Goal: Find specific page/section: Find specific page/section

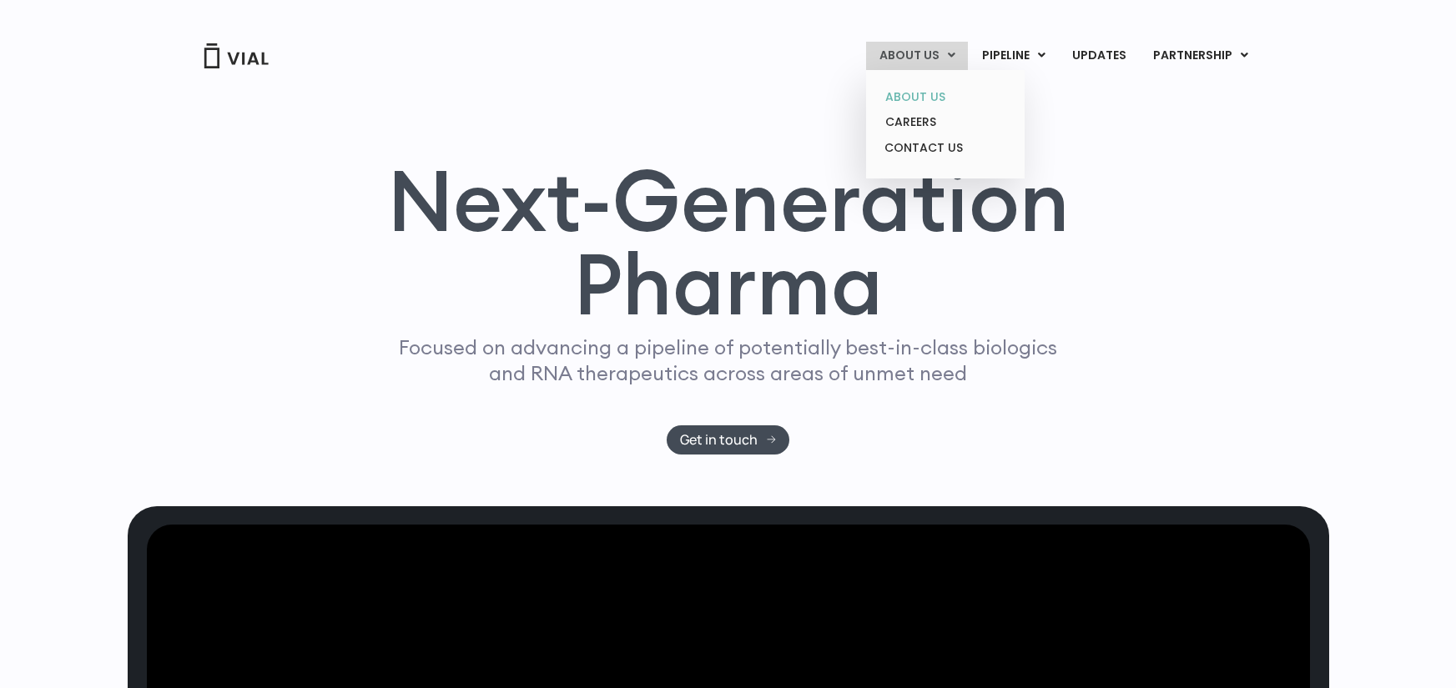
click at [927, 99] on link "ABOUT US" at bounding box center [945, 97] width 146 height 26
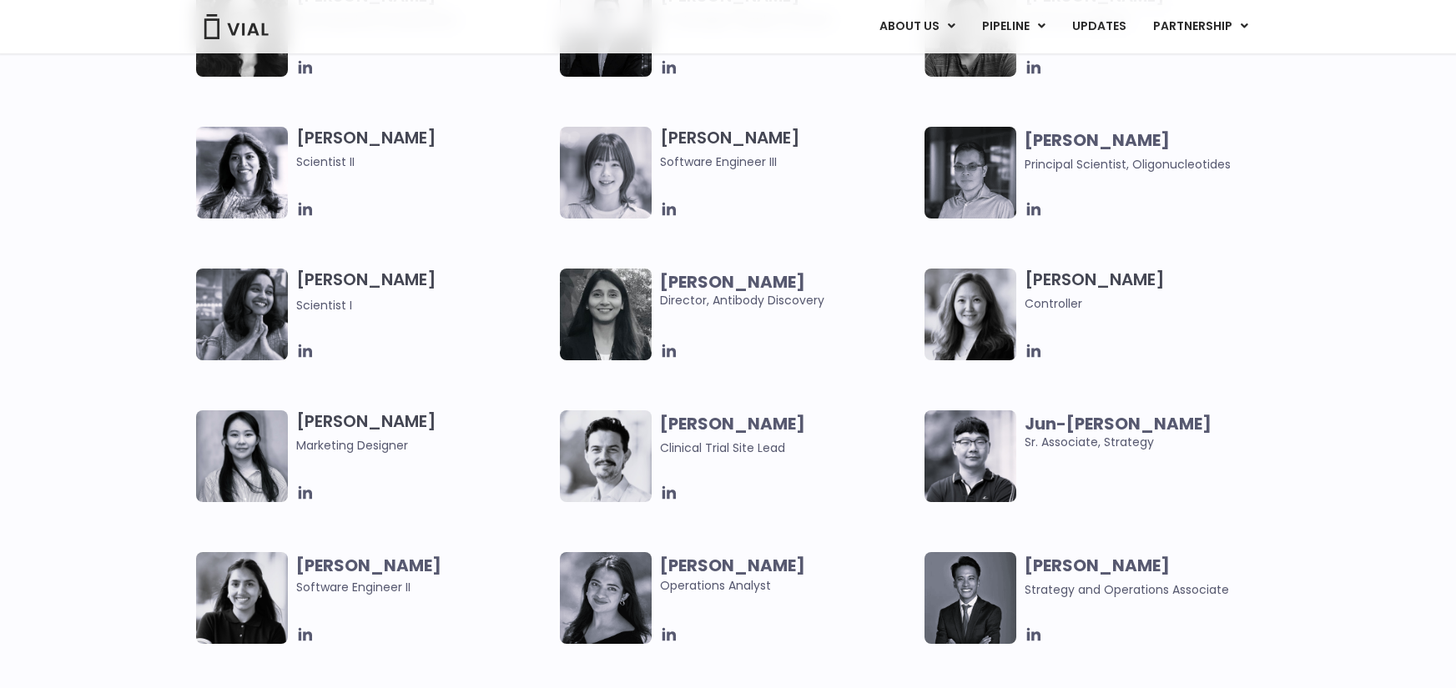
scroll to position [2837, 0]
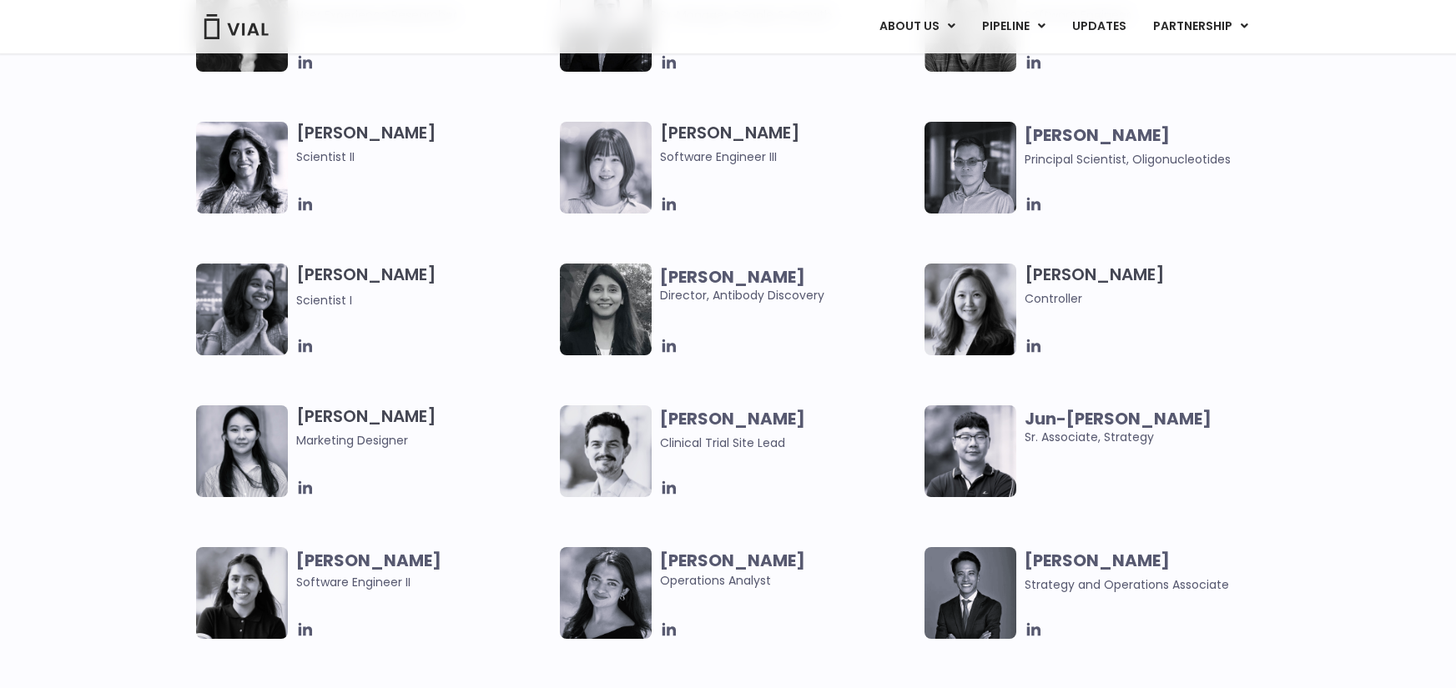
click at [1168, 315] on div "Aleina Lee Controller" at bounding box center [1157, 310] width 264 height 92
click at [1207, 232] on div "Mehtab Bhinder User Experience Researcher Owen Allen Sr. Manager, People & Grow…" at bounding box center [743, 405] width 1094 height 851
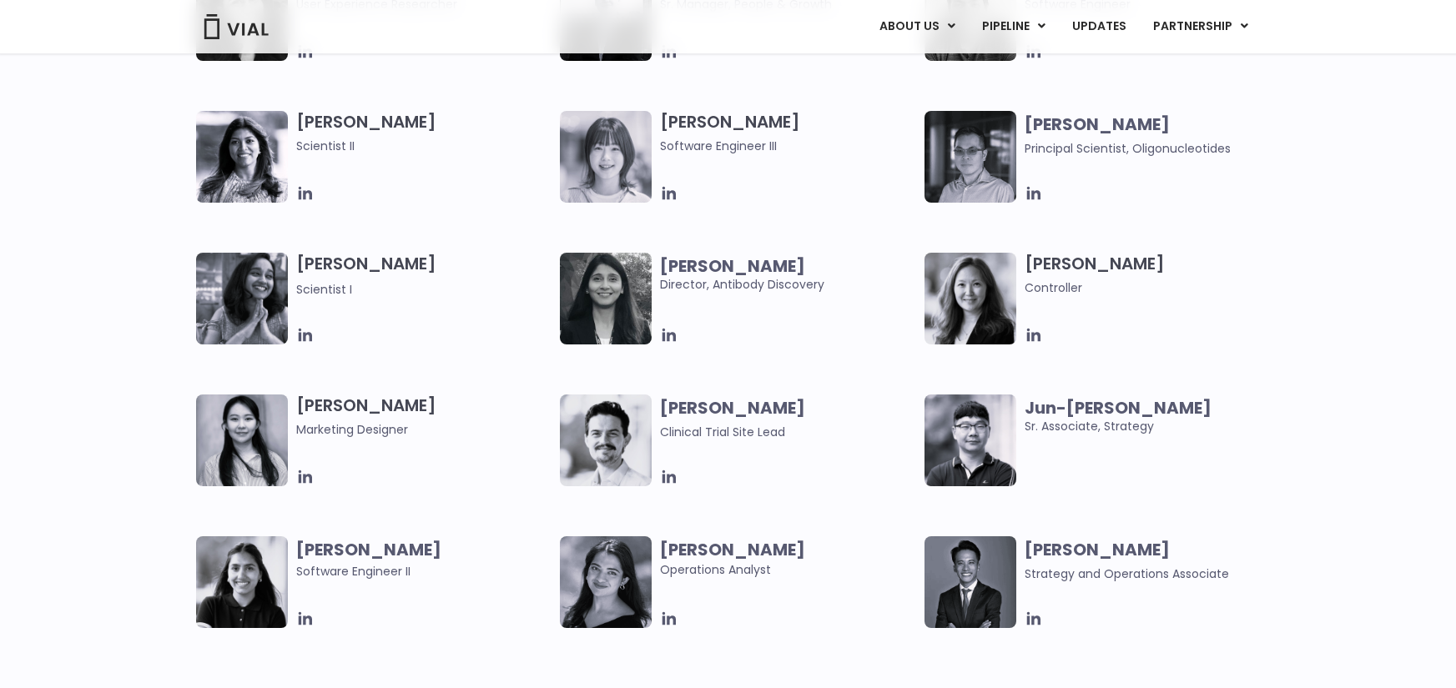
scroll to position [2920, 0]
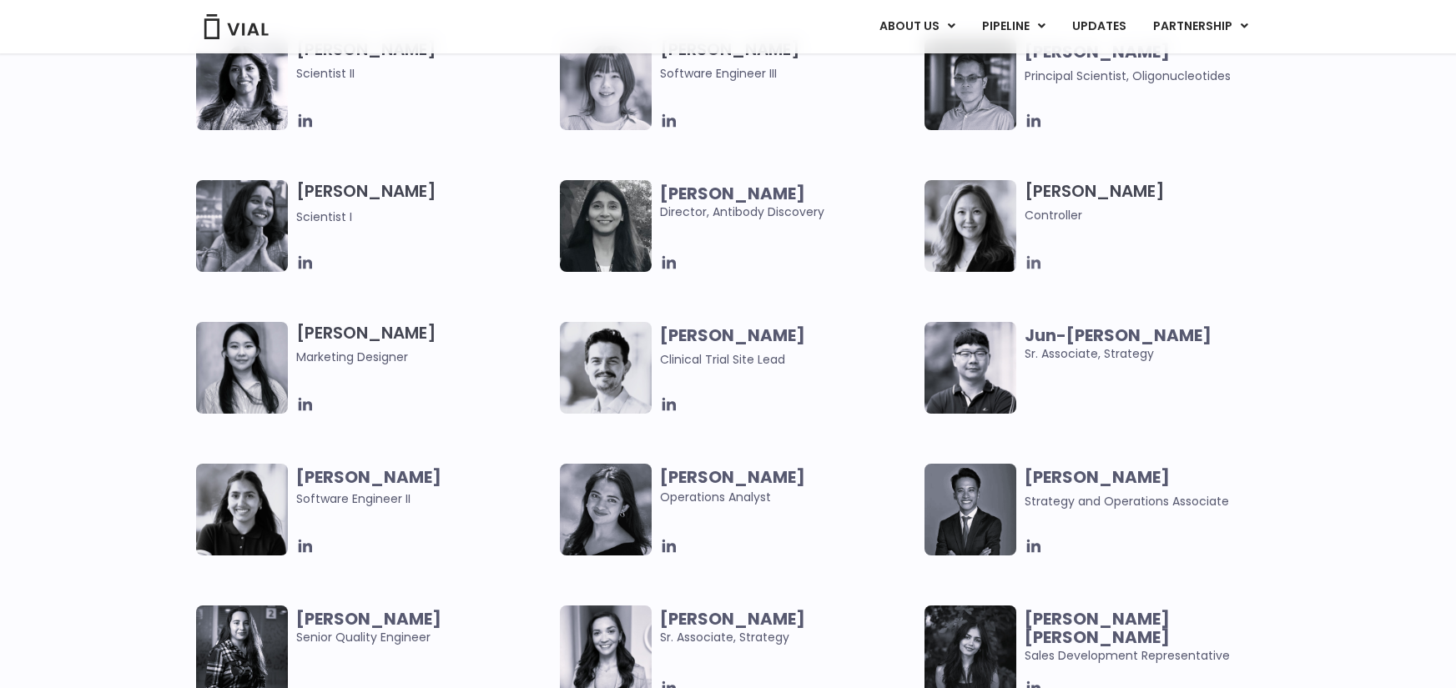
click at [1033, 263] on icon at bounding box center [1033, 262] width 13 height 13
drag, startPoint x: 971, startPoint y: 232, endPoint x: 991, endPoint y: 225, distance: 21.1
click at [971, 231] on img at bounding box center [970, 226] width 92 height 92
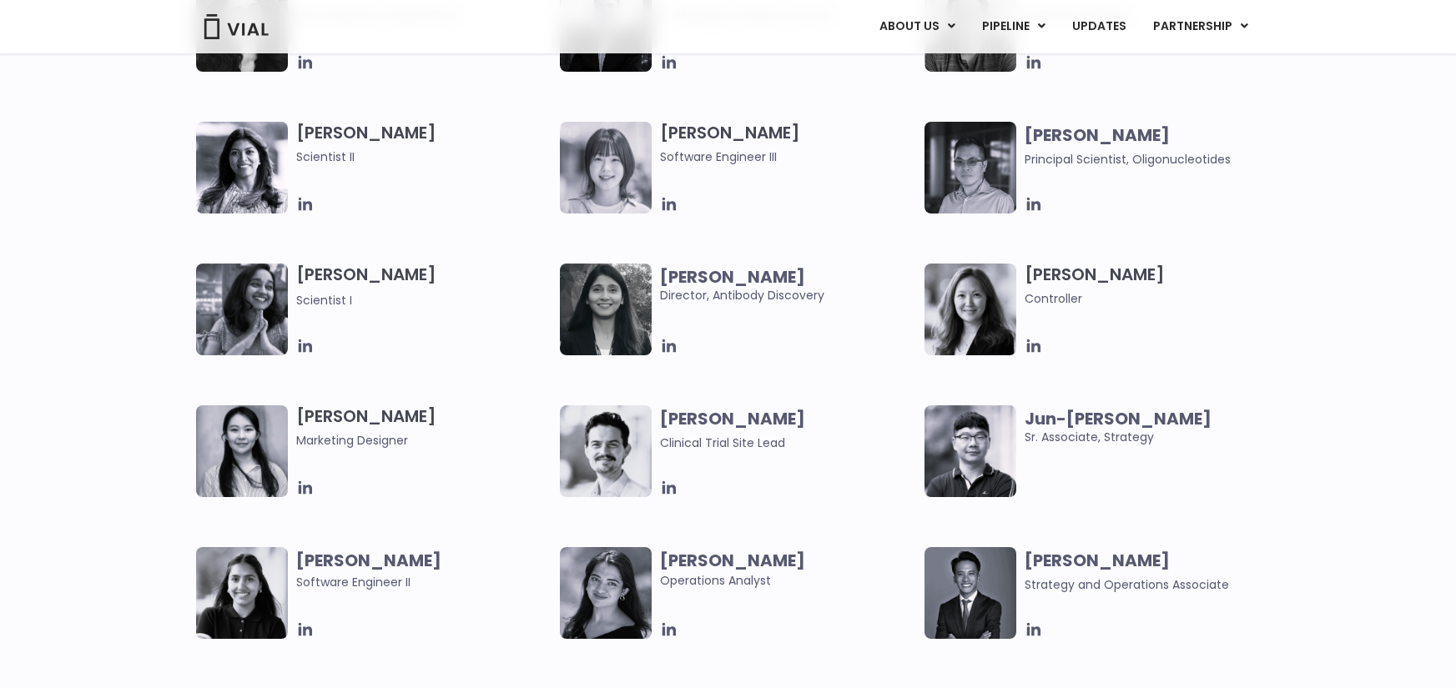
scroll to position [2670, 0]
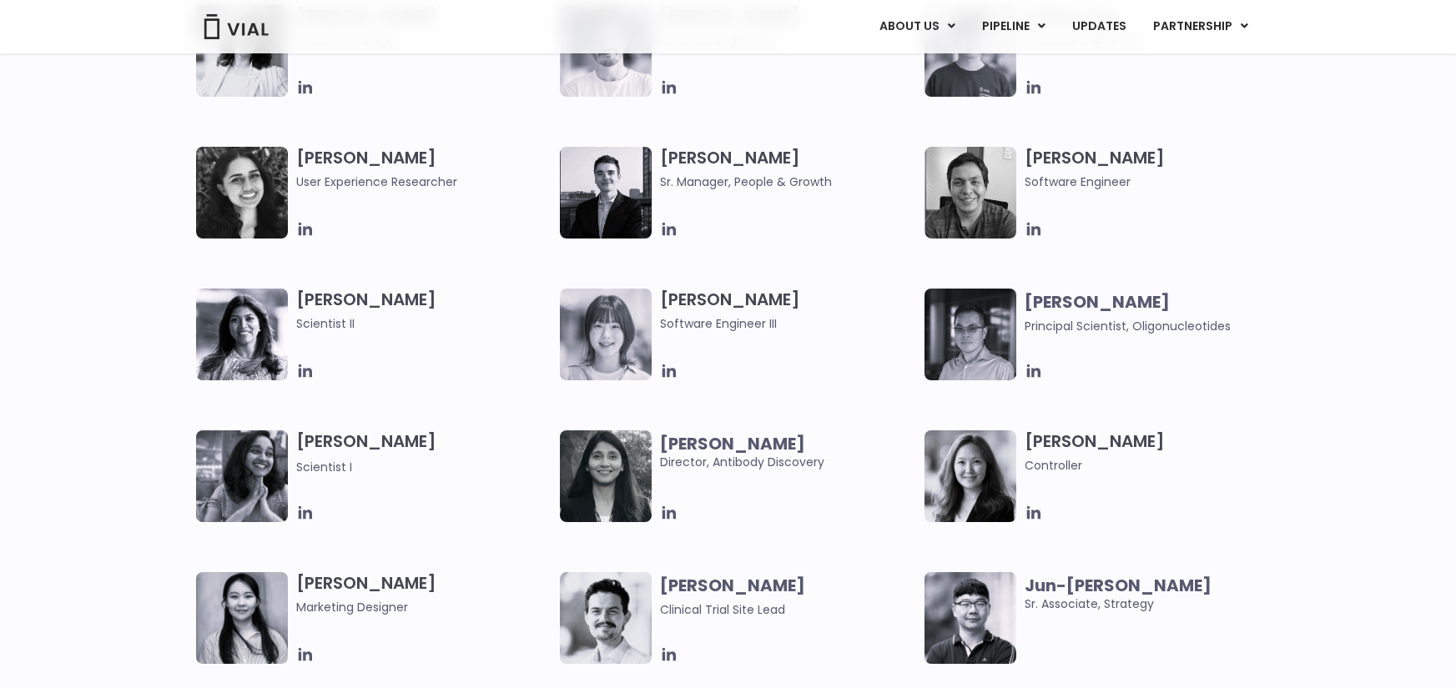
click at [1303, 314] on div "Mehtab Bhinder User Experience Researcher Owen Allen Sr. Manager, People & Grow…" at bounding box center [728, 572] width 1456 height 851
click at [1322, 361] on div "Mehtab Bhinder User Experience Researcher Owen Allen Sr. Manager, People & Grow…" at bounding box center [728, 572] width 1456 height 851
click at [795, 380] on div "Mehtab Bhinder User Experience Researcher Owen Allen Sr. Manager, People & Grow…" at bounding box center [743, 572] width 1094 height 851
click at [669, 367] on icon at bounding box center [669, 371] width 18 height 18
click at [1230, 277] on div "Mehtab Bhinder User Experience Researcher Owen Allen Sr. Manager, People & Grow…" at bounding box center [743, 572] width 1094 height 851
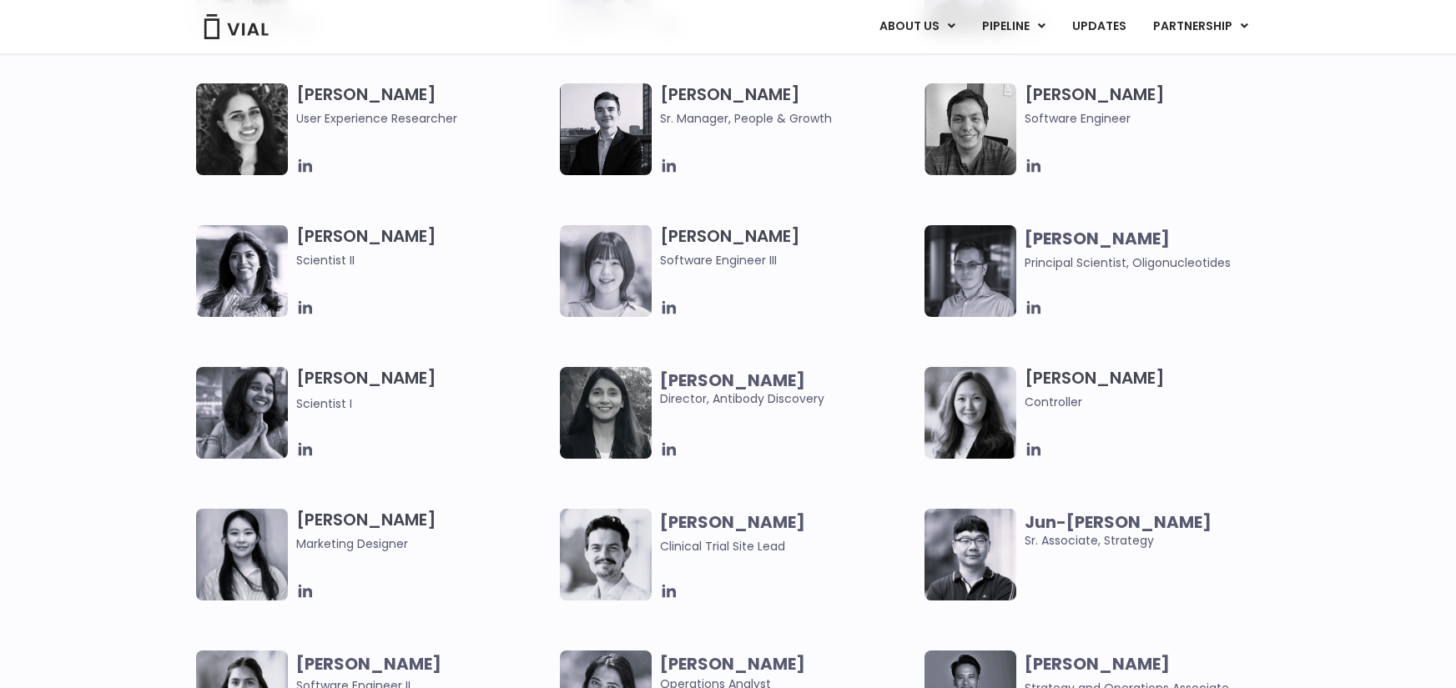
scroll to position [2837, 0]
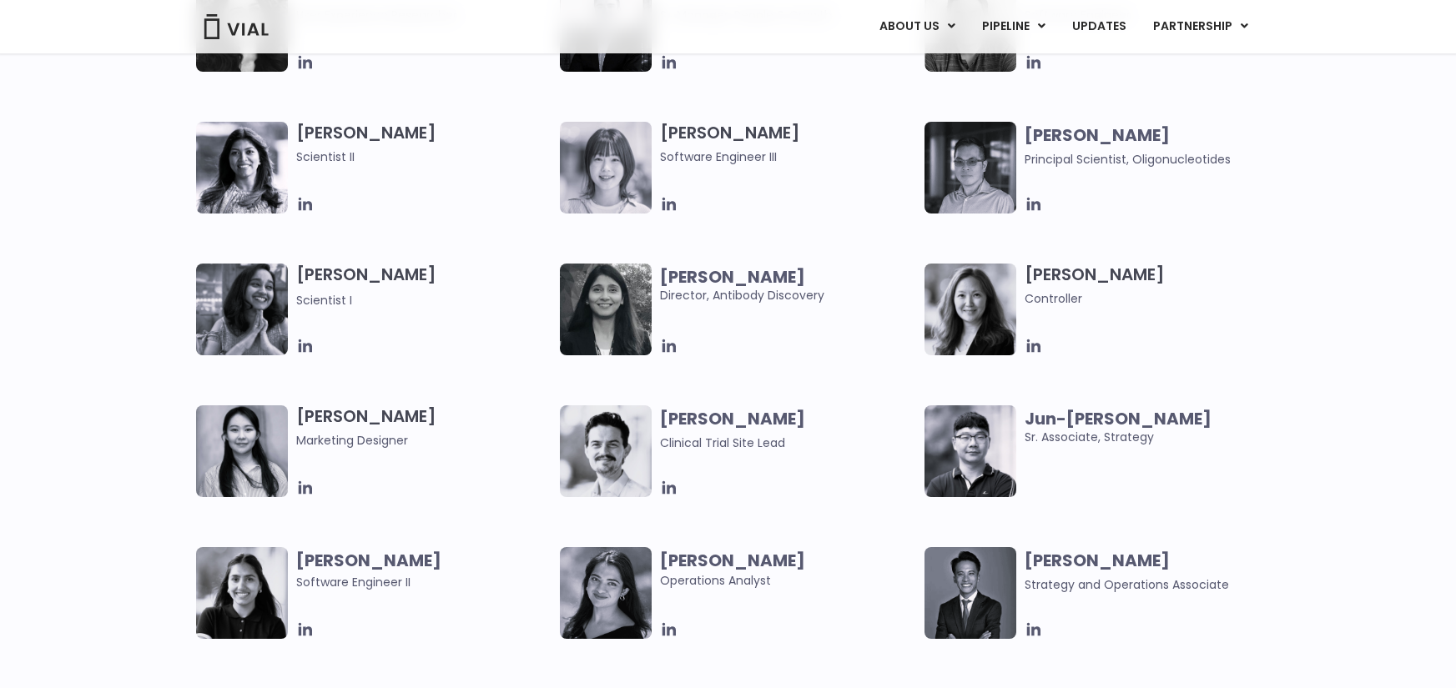
click at [1332, 282] on div "Mehtab Bhinder User Experience Researcher Owen Allen Sr. Manager, People & Grow…" at bounding box center [728, 405] width 1456 height 851
click at [1231, 314] on div "Aleina Lee Controller" at bounding box center [1157, 310] width 264 height 92
click at [995, 325] on img at bounding box center [970, 310] width 92 height 92
click at [995, 311] on img at bounding box center [970, 310] width 92 height 92
drag, startPoint x: 990, startPoint y: 307, endPoint x: 1260, endPoint y: 266, distance: 272.6
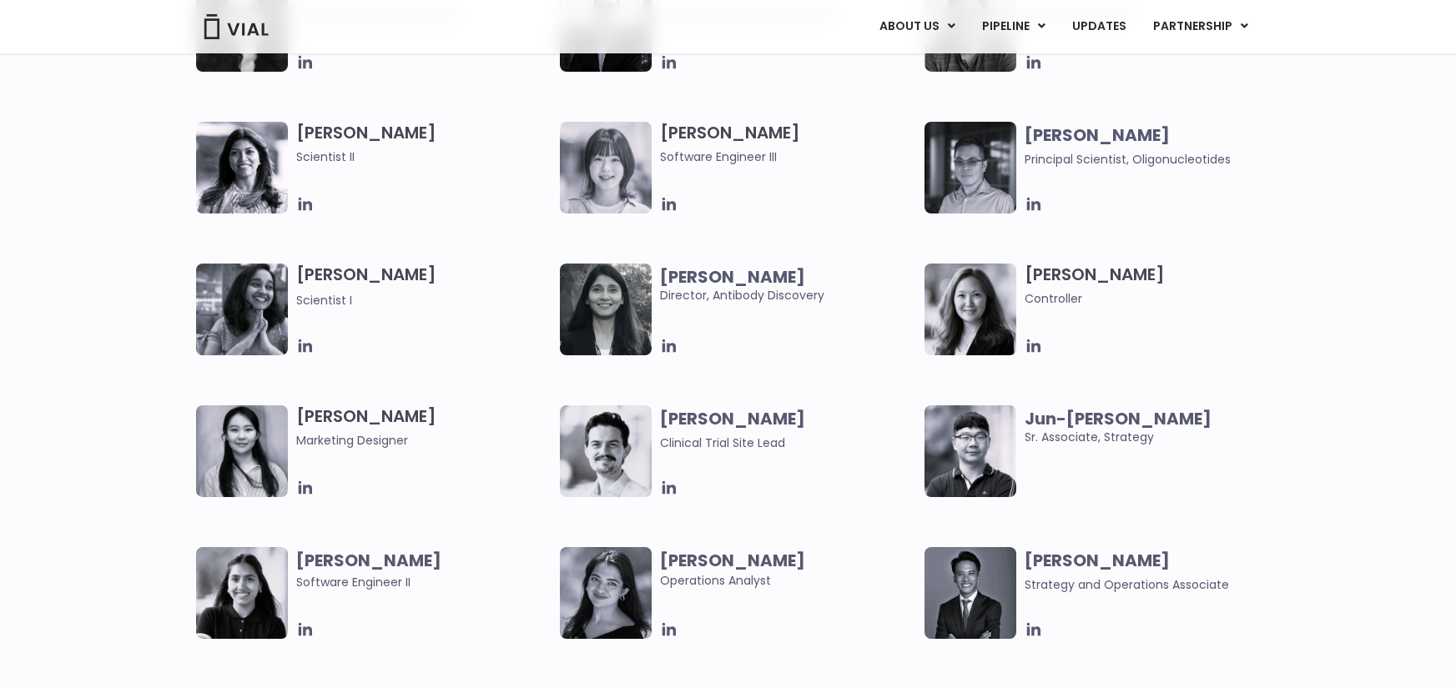
click at [1260, 266] on h3 "Aleina Lee Controller" at bounding box center [1153, 286] width 256 height 44
click at [1286, 402] on div "Mehtab Bhinder User Experience Researcher Owen Allen Sr. Manager, People & Grow…" at bounding box center [743, 405] width 1094 height 851
click at [1170, 337] on div at bounding box center [1153, 346] width 256 height 18
click at [1082, 315] on div "Aleina Lee Controller" at bounding box center [1157, 310] width 264 height 92
click at [1084, 275] on h3 "Aleina Lee Controller" at bounding box center [1153, 286] width 256 height 44
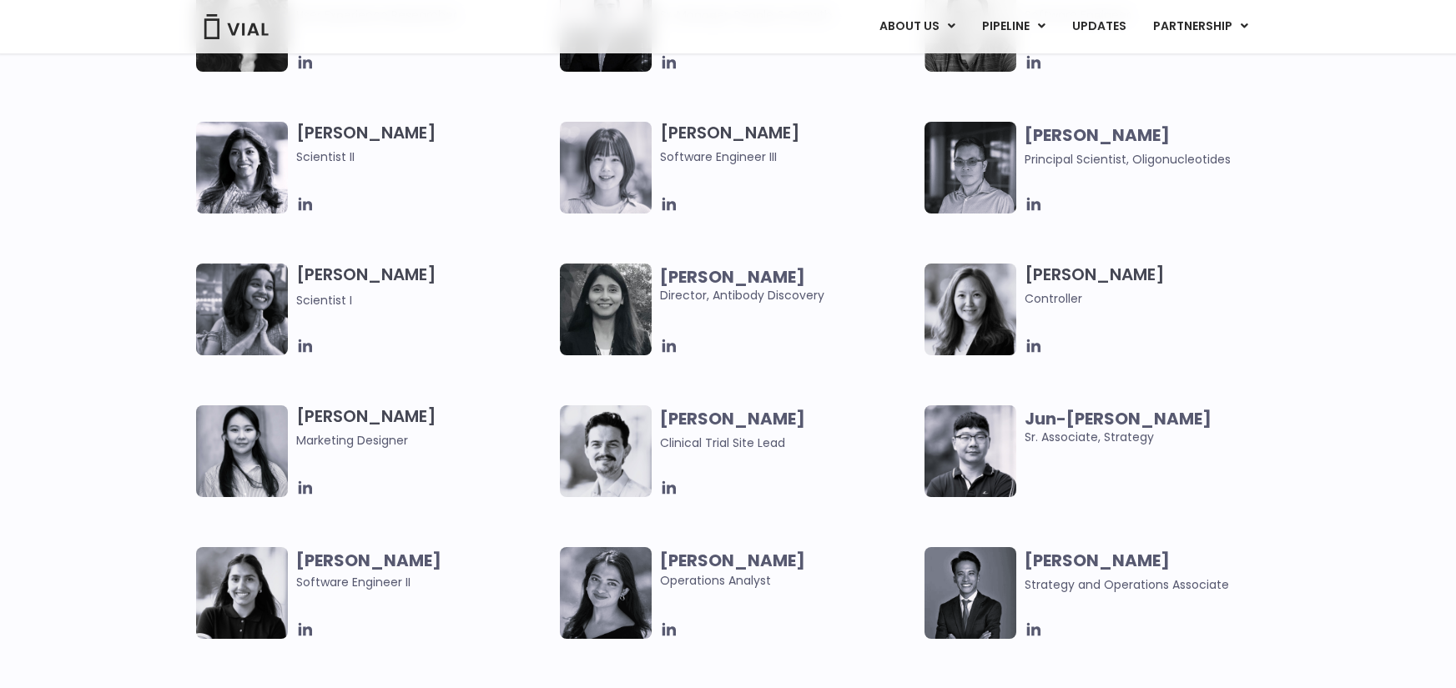
click at [1060, 286] on h3 "Aleina Lee Controller" at bounding box center [1153, 286] width 256 height 44
click at [1050, 274] on h3 "Aleina Lee Controller" at bounding box center [1153, 286] width 256 height 44
click at [1296, 368] on div "Mehtab Bhinder User Experience Researcher Owen Allen Sr. Manager, People & Grow…" at bounding box center [728, 405] width 1456 height 851
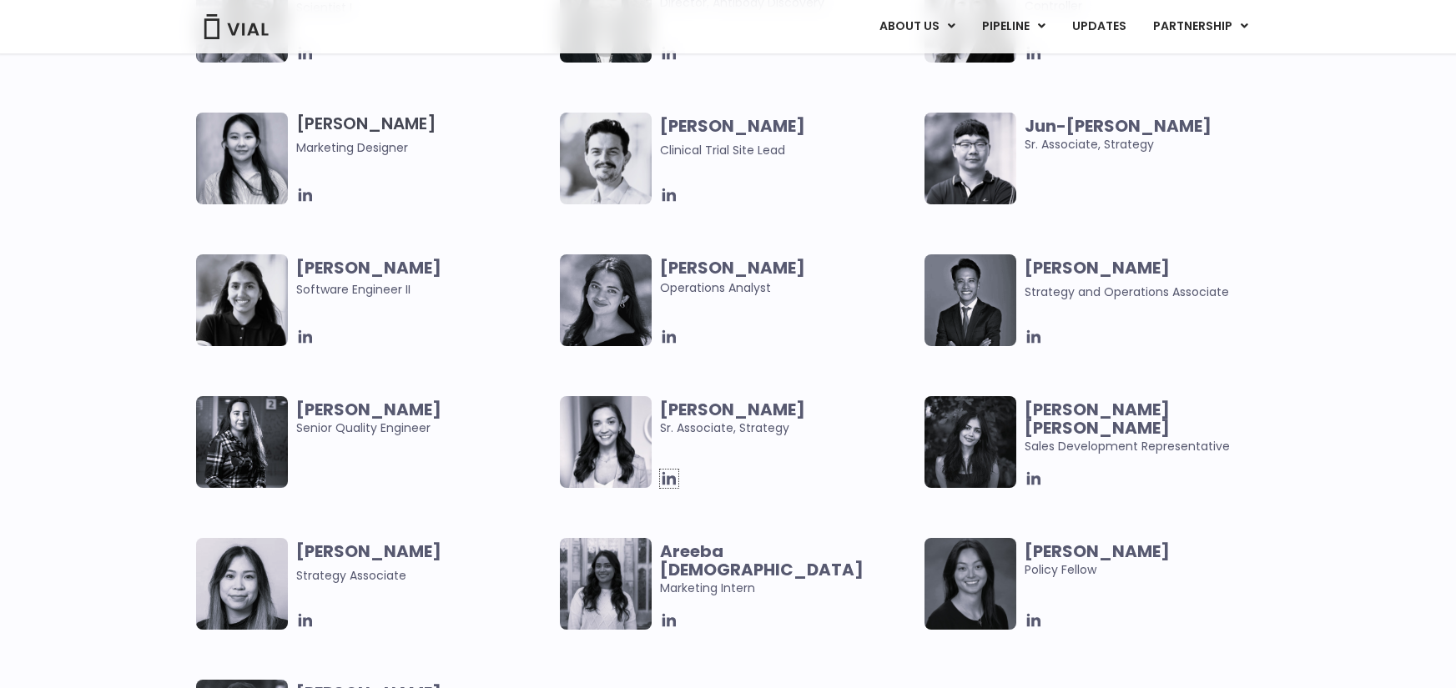
scroll to position [3254, 0]
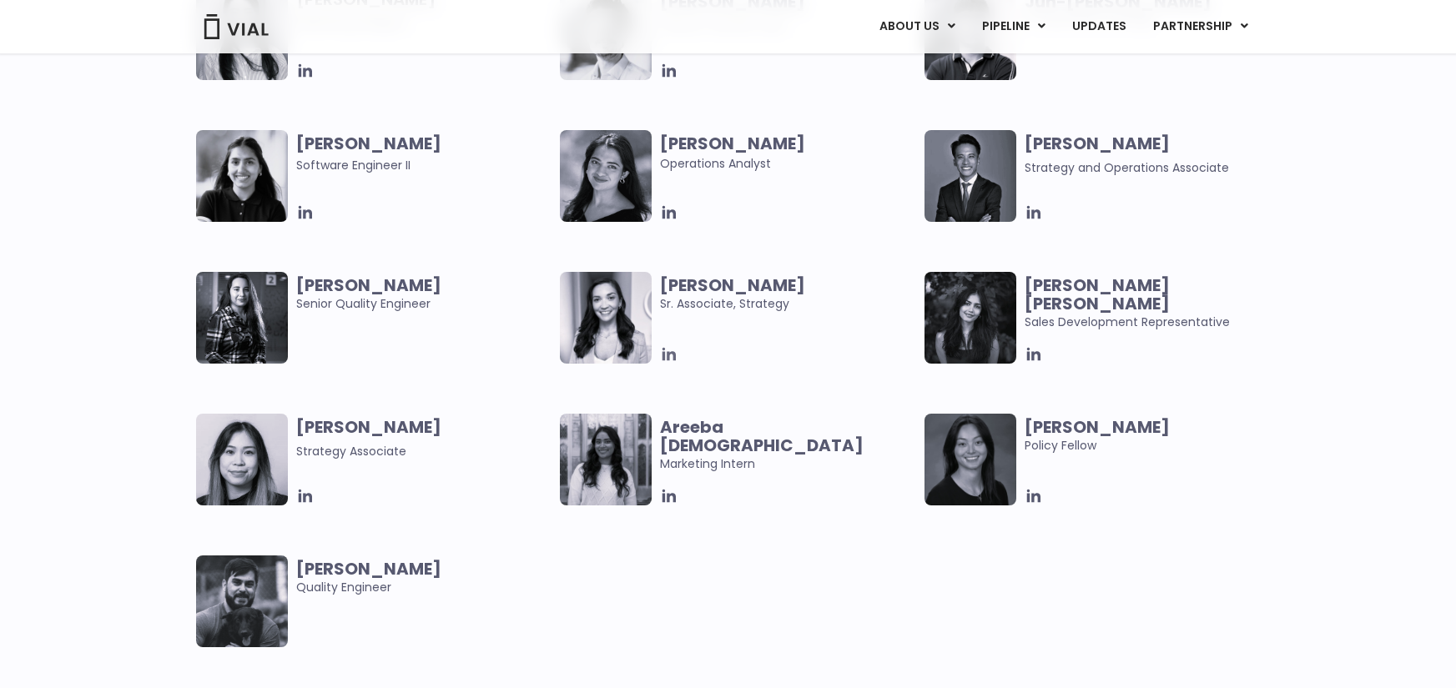
click at [667, 351] on icon at bounding box center [669, 354] width 18 height 18
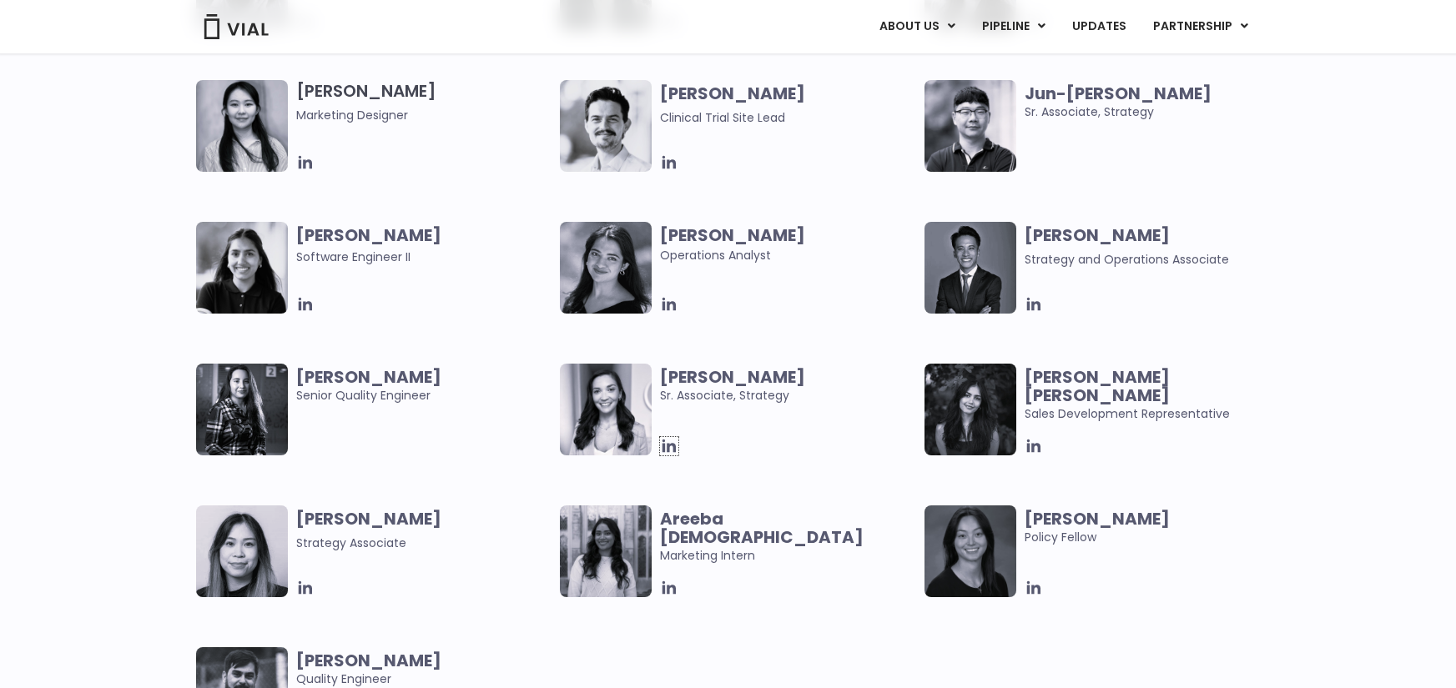
scroll to position [3004, 0]
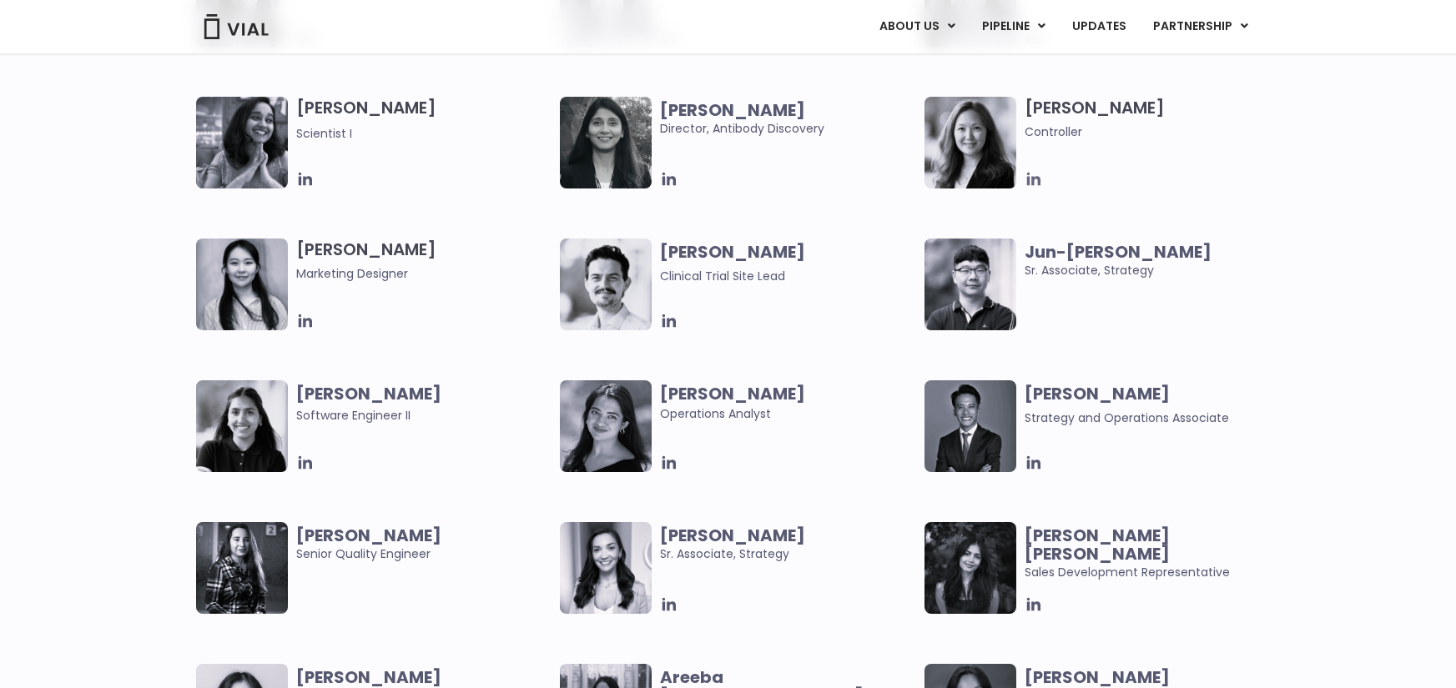
click at [1036, 180] on icon at bounding box center [1034, 179] width 18 height 18
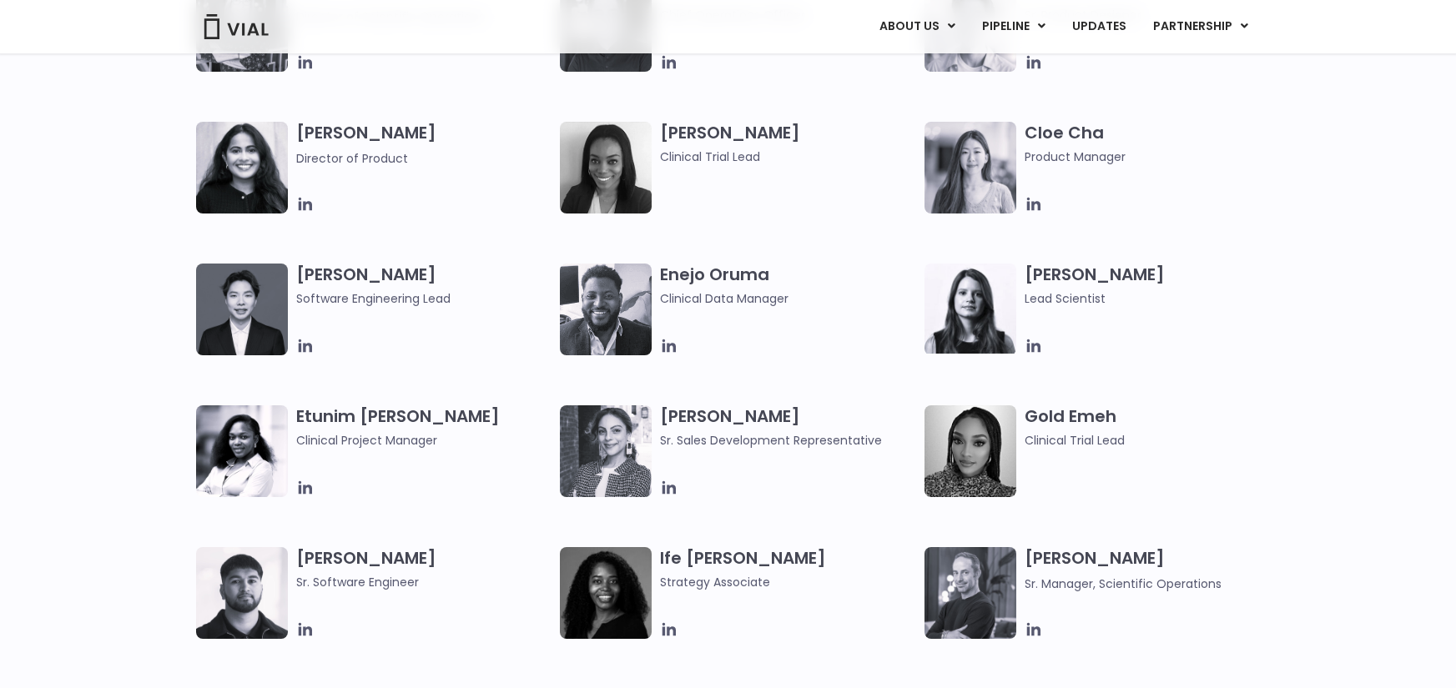
scroll to position [1585, 0]
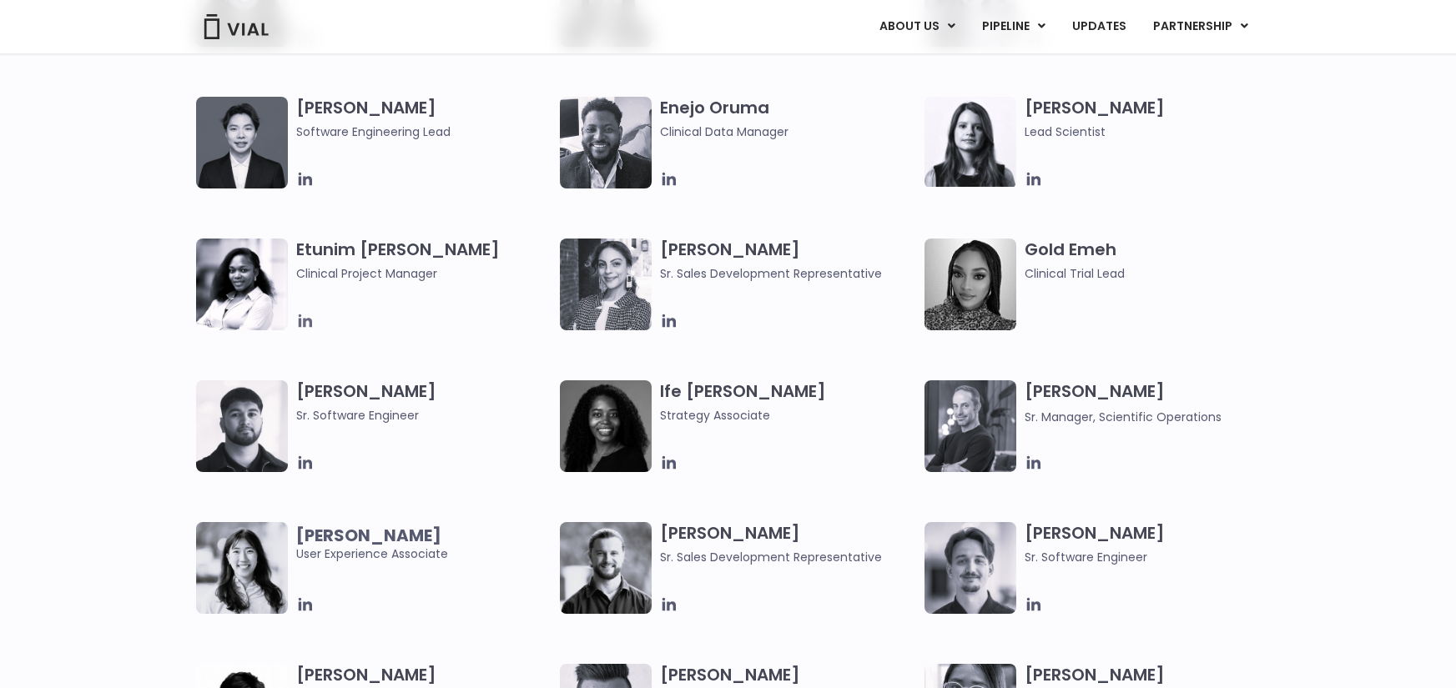
click at [299, 326] on icon at bounding box center [304, 321] width 13 height 13
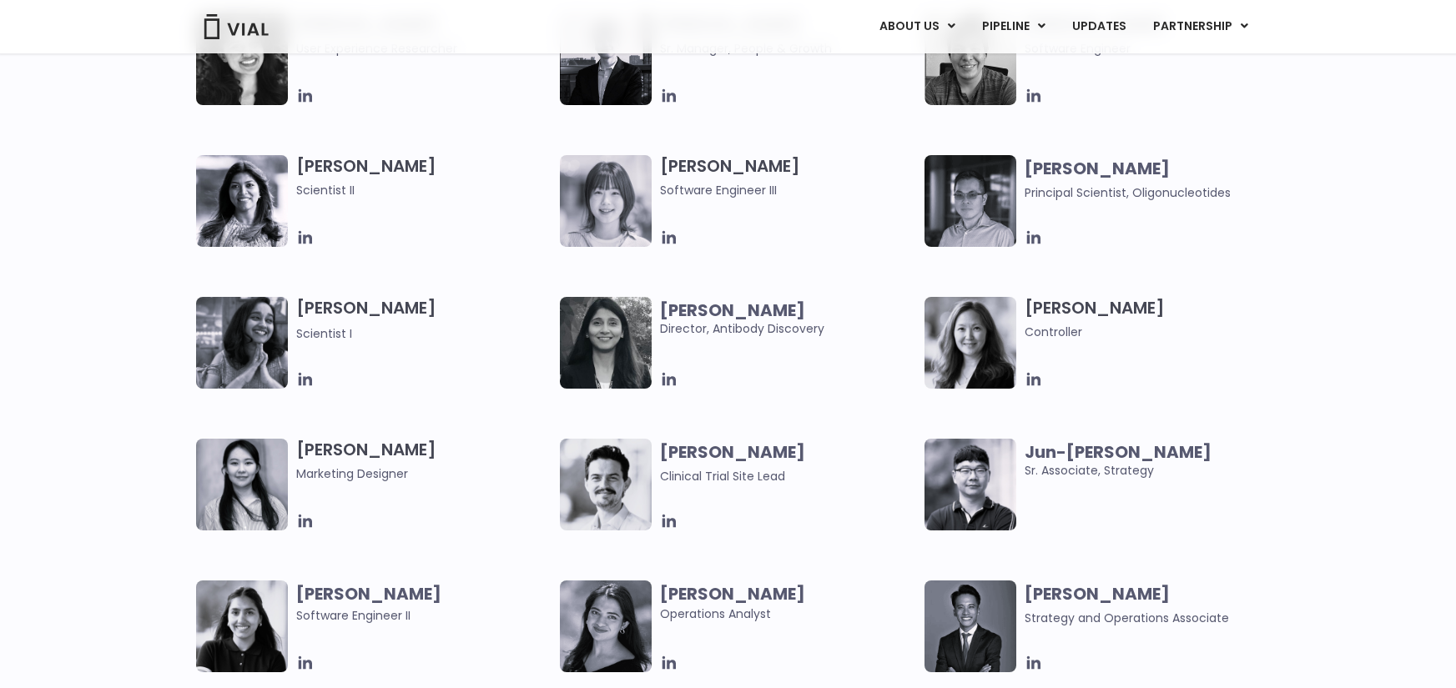
scroll to position [2837, 0]
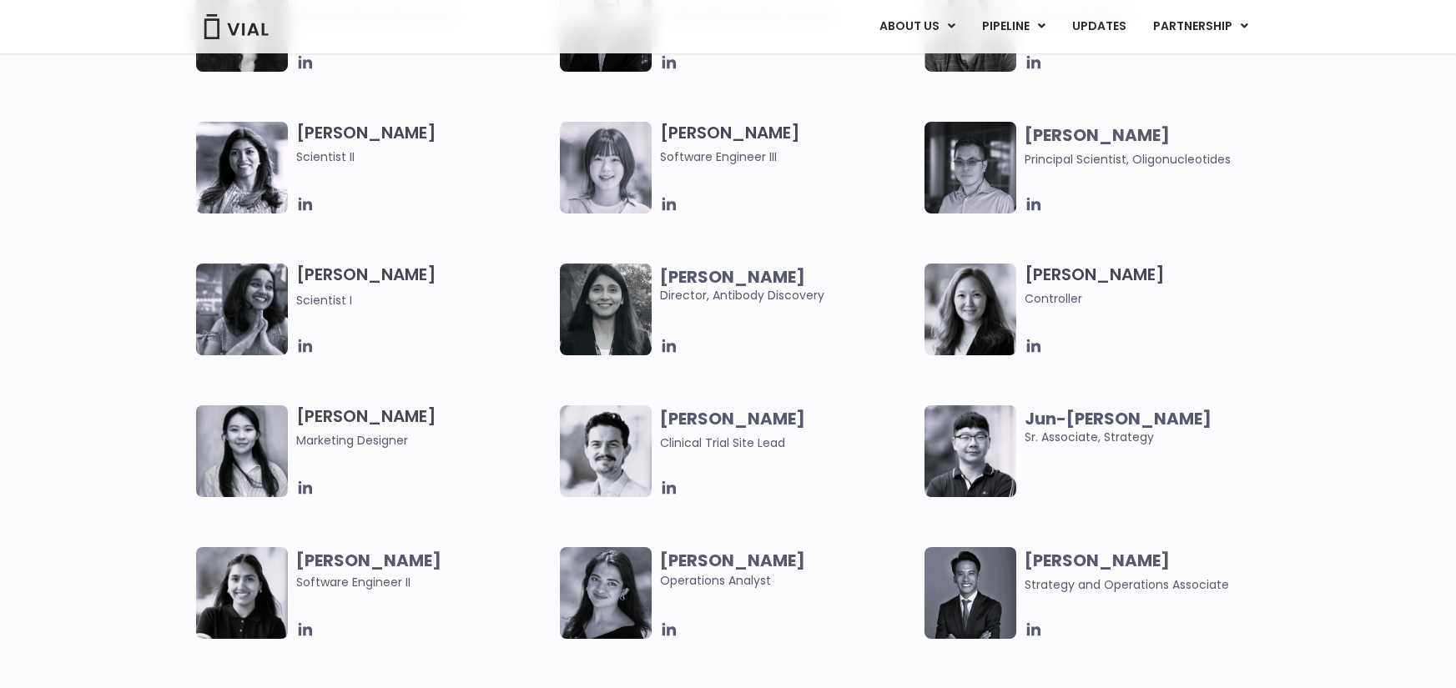
click at [1271, 330] on div "Aleina Lee Controller" at bounding box center [1157, 310] width 264 height 92
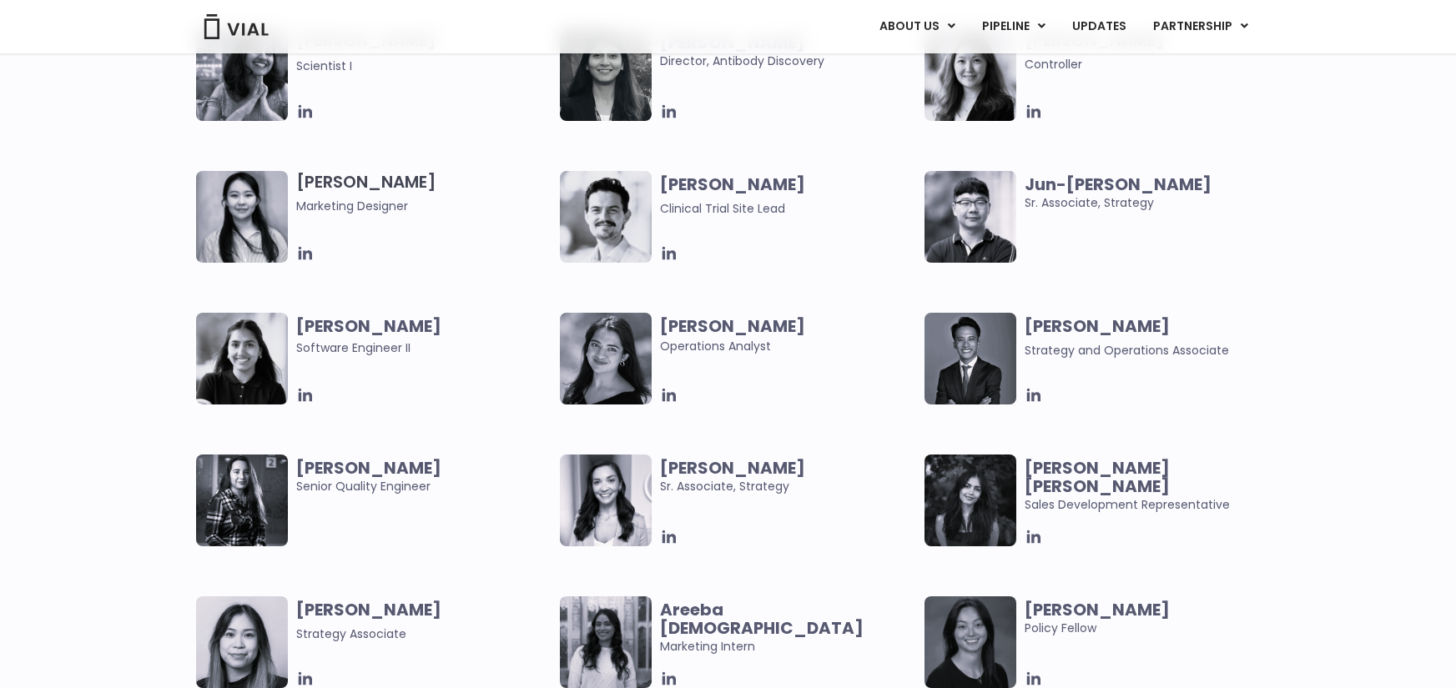
scroll to position [3254, 0]
